Goal: Check status

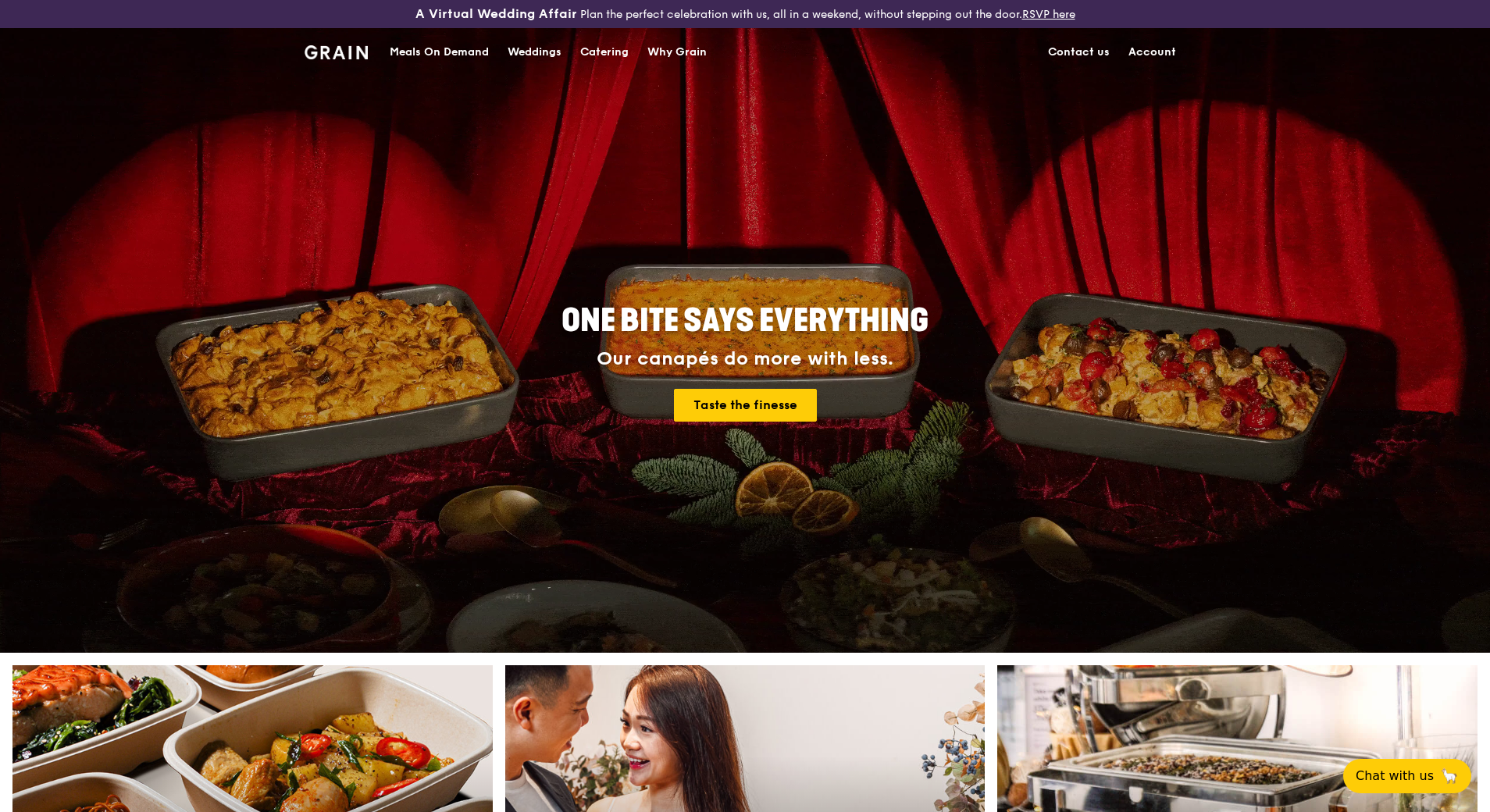
click at [1156, 51] on link "Account" at bounding box center [1152, 52] width 67 height 47
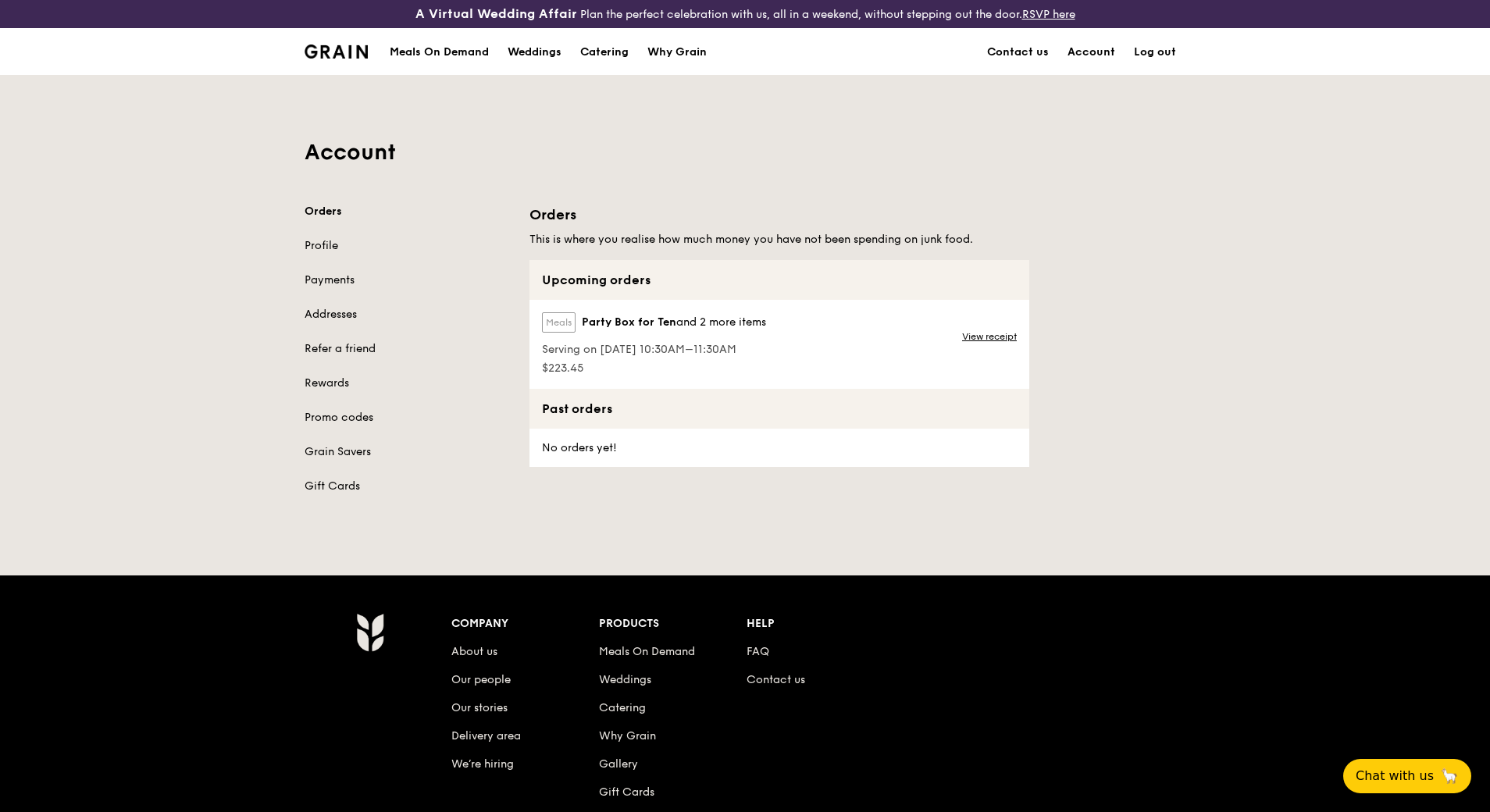
drag, startPoint x: 632, startPoint y: 337, endPoint x: 902, endPoint y: 311, distance: 271.2
click at [632, 336] on div "Meals Party Box for Ten and 2 more items" at bounding box center [653, 326] width 225 height 27
click at [1003, 335] on link "View receipt" at bounding box center [989, 336] width 55 height 13
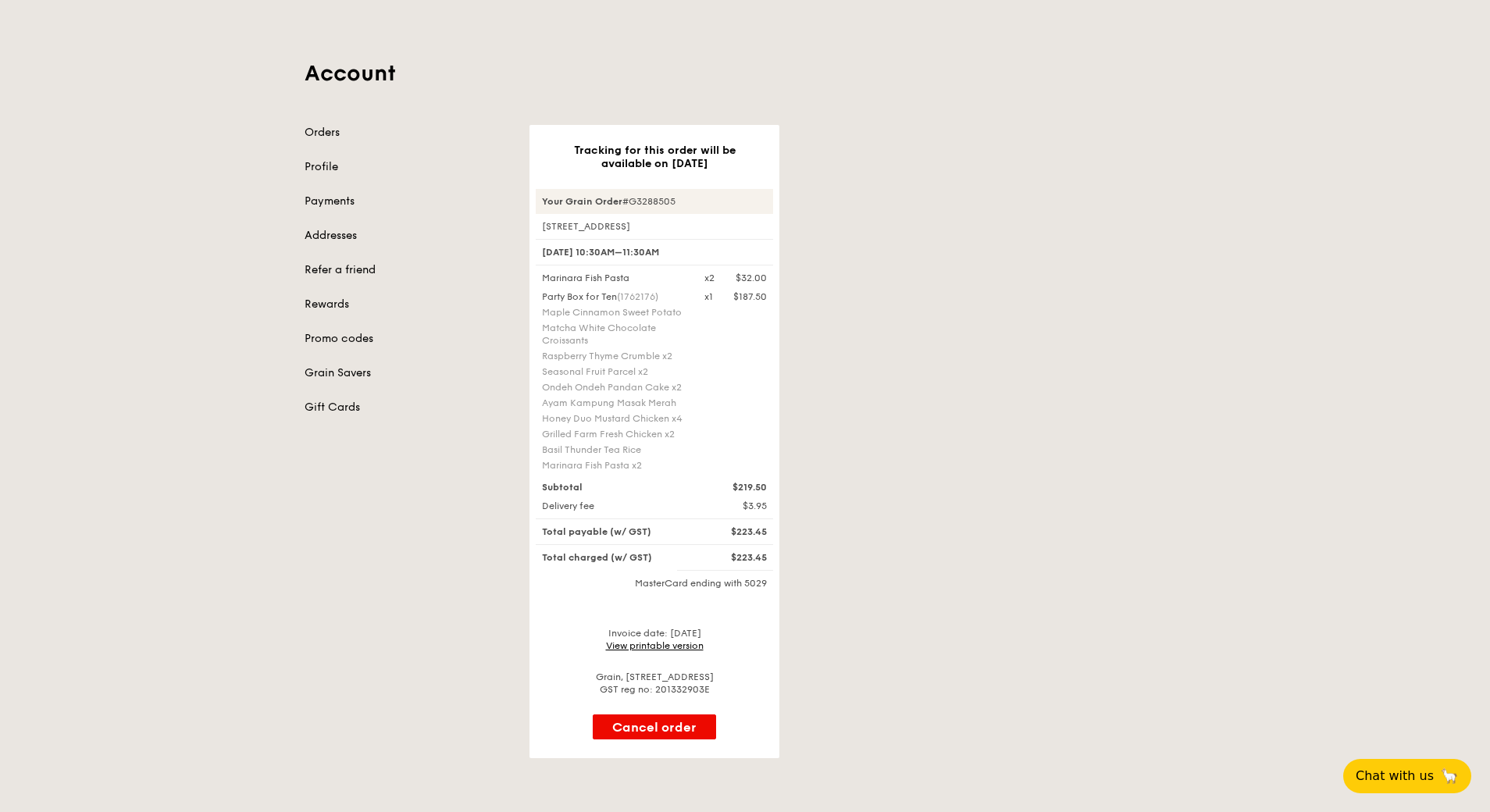
scroll to position [78, 0]
click at [741, 167] on h3 "Tracking for this order will be available on [DATE]" at bounding box center [653, 158] width 200 height 27
click at [711, 242] on div "[DATE] 10:30AM–11:30AM" at bounding box center [654, 253] width 237 height 27
click at [687, 315] on div "Party Box for Ten (1762176) Maple Cinnamon Sweet Potato Matcha White Chocolate …" at bounding box center [614, 382] width 163 height 184
drag, startPoint x: 688, startPoint y: 262, endPoint x: 550, endPoint y: 274, distance: 138.5
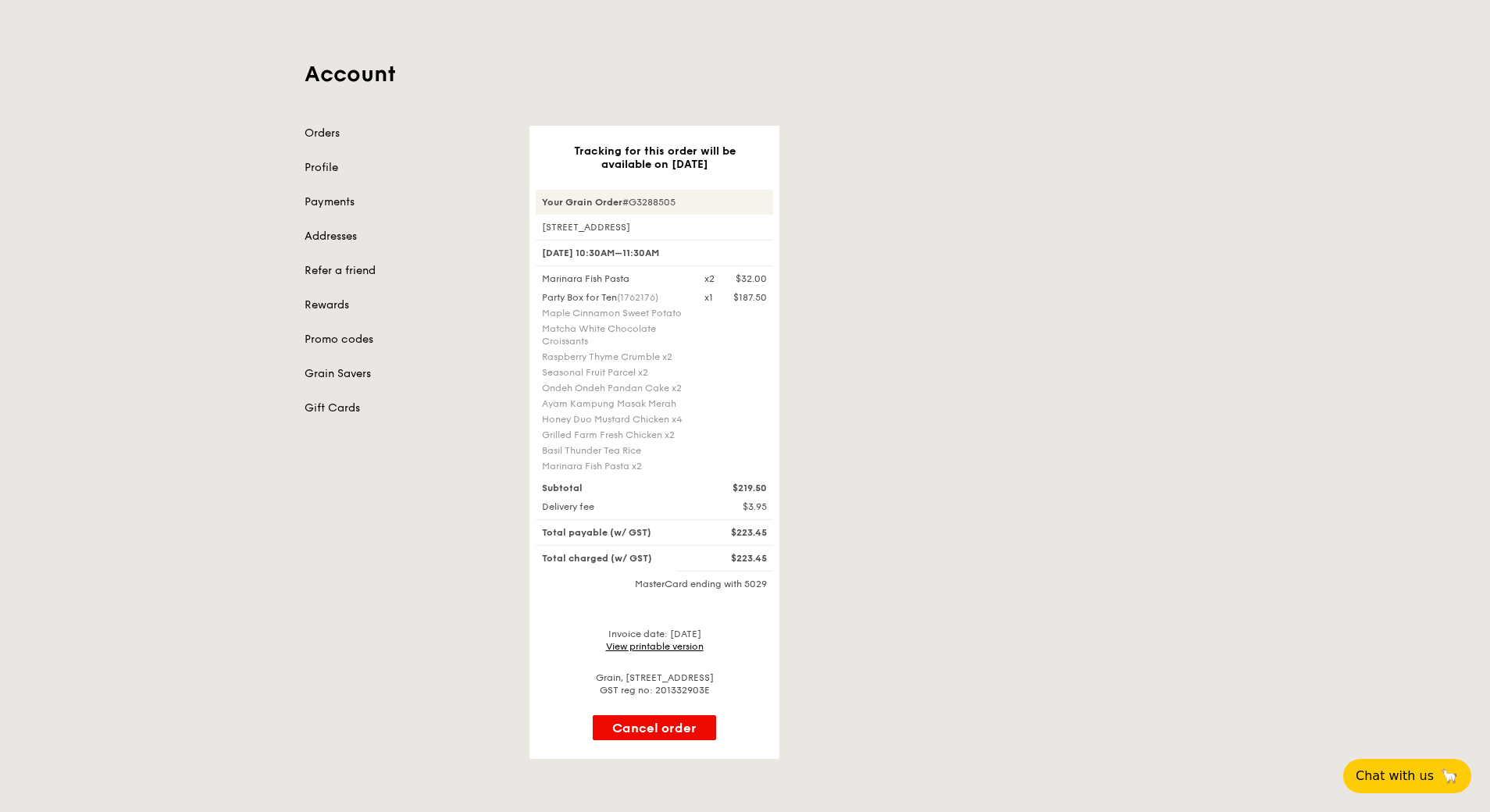
click at [550, 274] on div "Your Grain Order #G3288505 [STREET_ADDRESS] [DATE] 10:30AM–11:30AM Marinara Fis…" at bounding box center [654, 443] width 237 height 507
click at [978, 279] on div "Tracking for this order will be available on [DATE] Your Grain Order #G3288505 …" at bounding box center [858, 441] width 675 height 633
click at [1031, 390] on div "Tracking for this order will be available on [DATE] Your Grain Order #G3288505 …" at bounding box center [858, 441] width 675 height 633
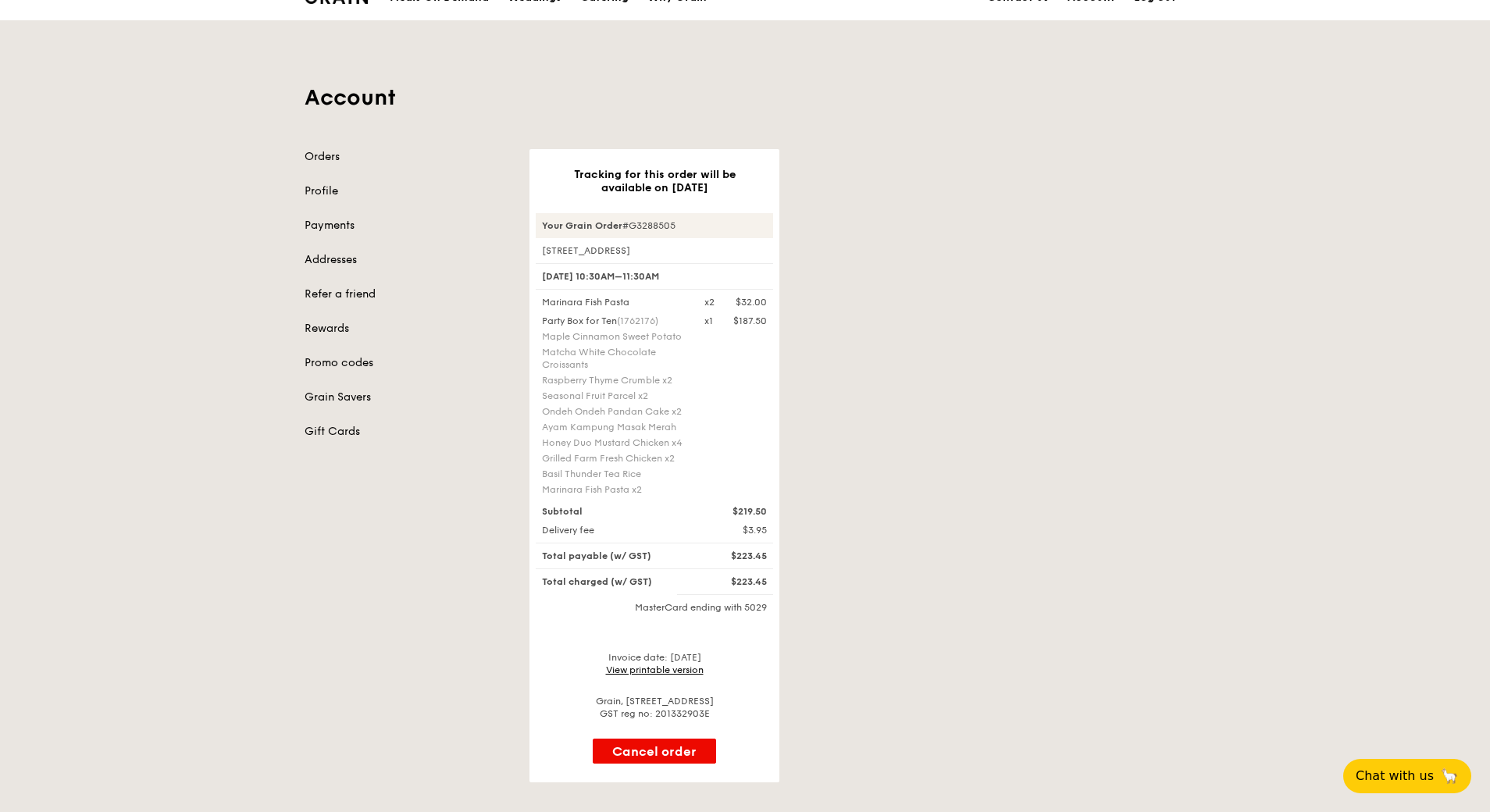
scroll to position [0, 0]
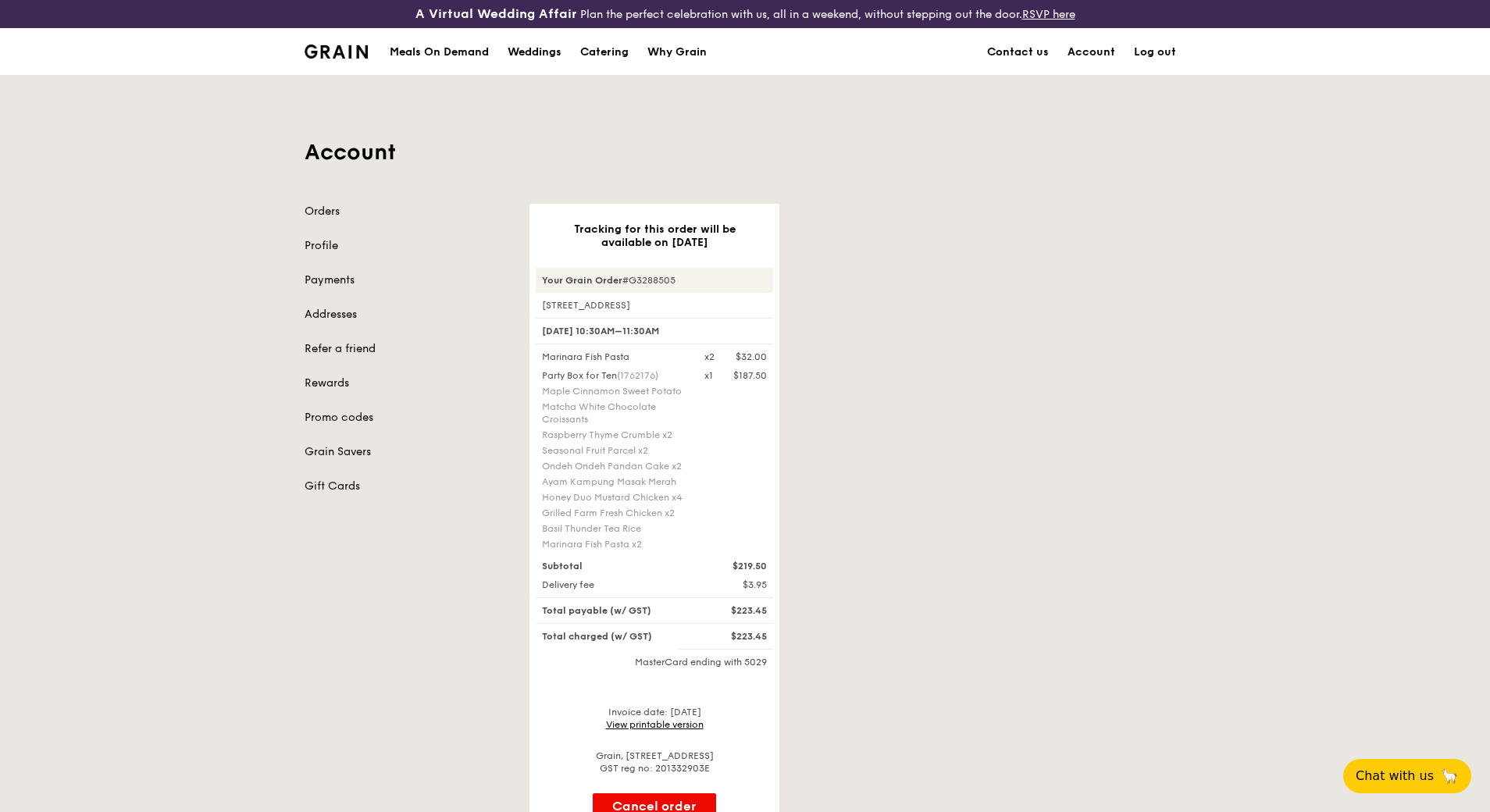
drag, startPoint x: 1164, startPoint y: 372, endPoint x: 1184, endPoint y: 8, distance: 364.5
click at [1164, 372] on div "Tracking for this order will be available on [DATE] Your Grain Order #G3288505 …" at bounding box center [858, 520] width 675 height 633
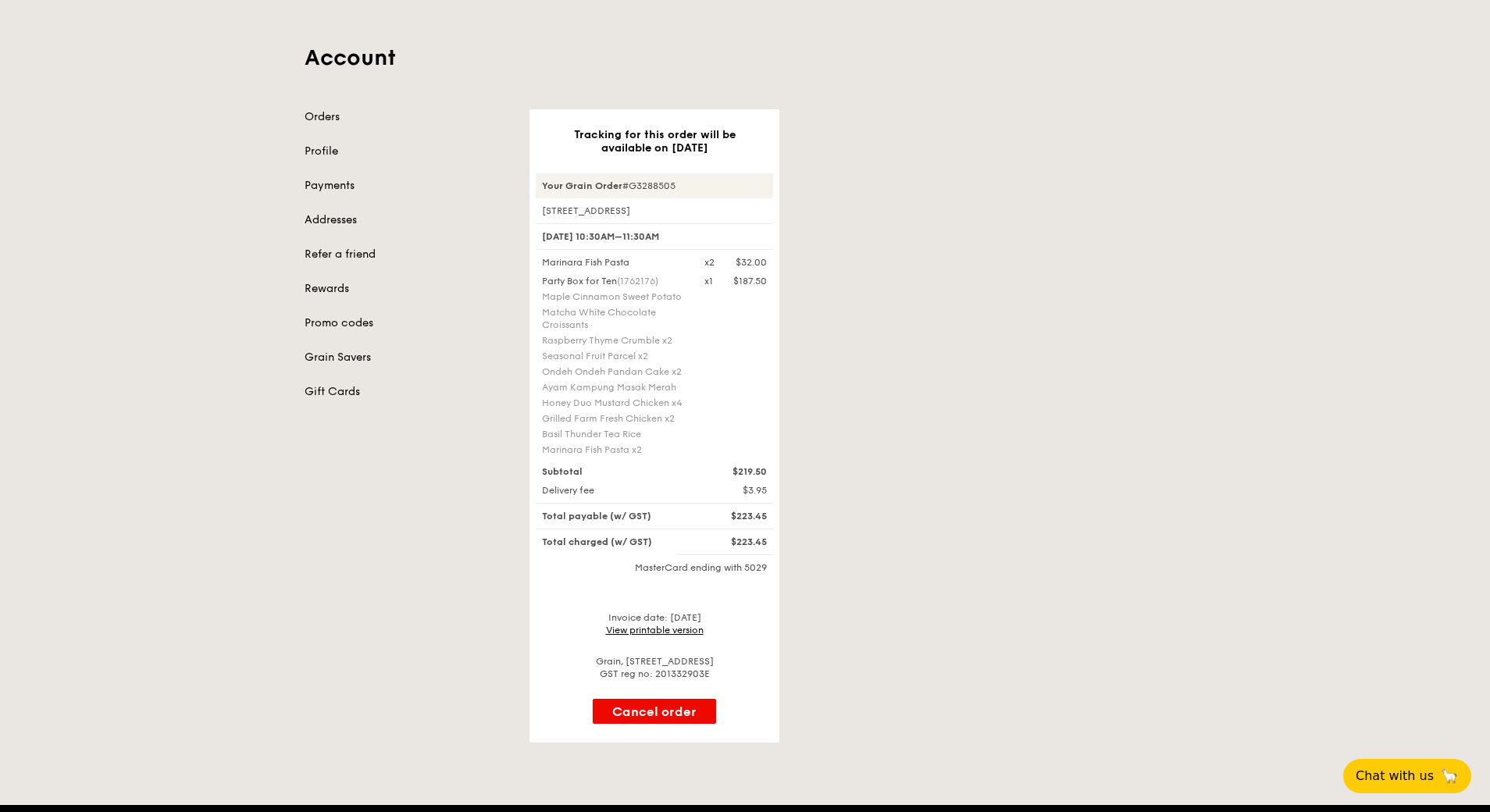
scroll to position [234, 0]
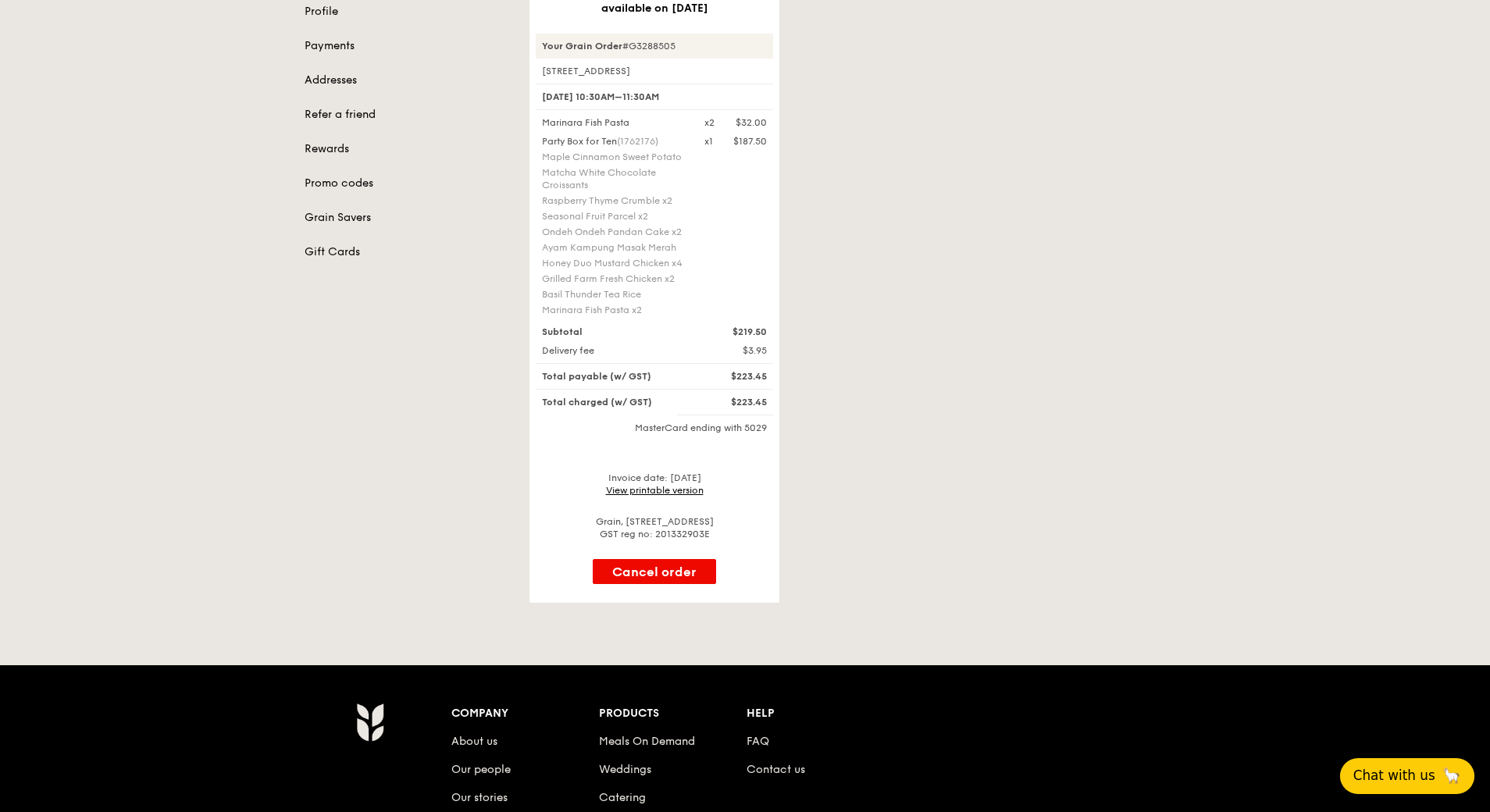
click at [1402, 780] on span "Chat with us" at bounding box center [1395, 775] width 82 height 19
